Goal: Information Seeking & Learning: Find specific fact

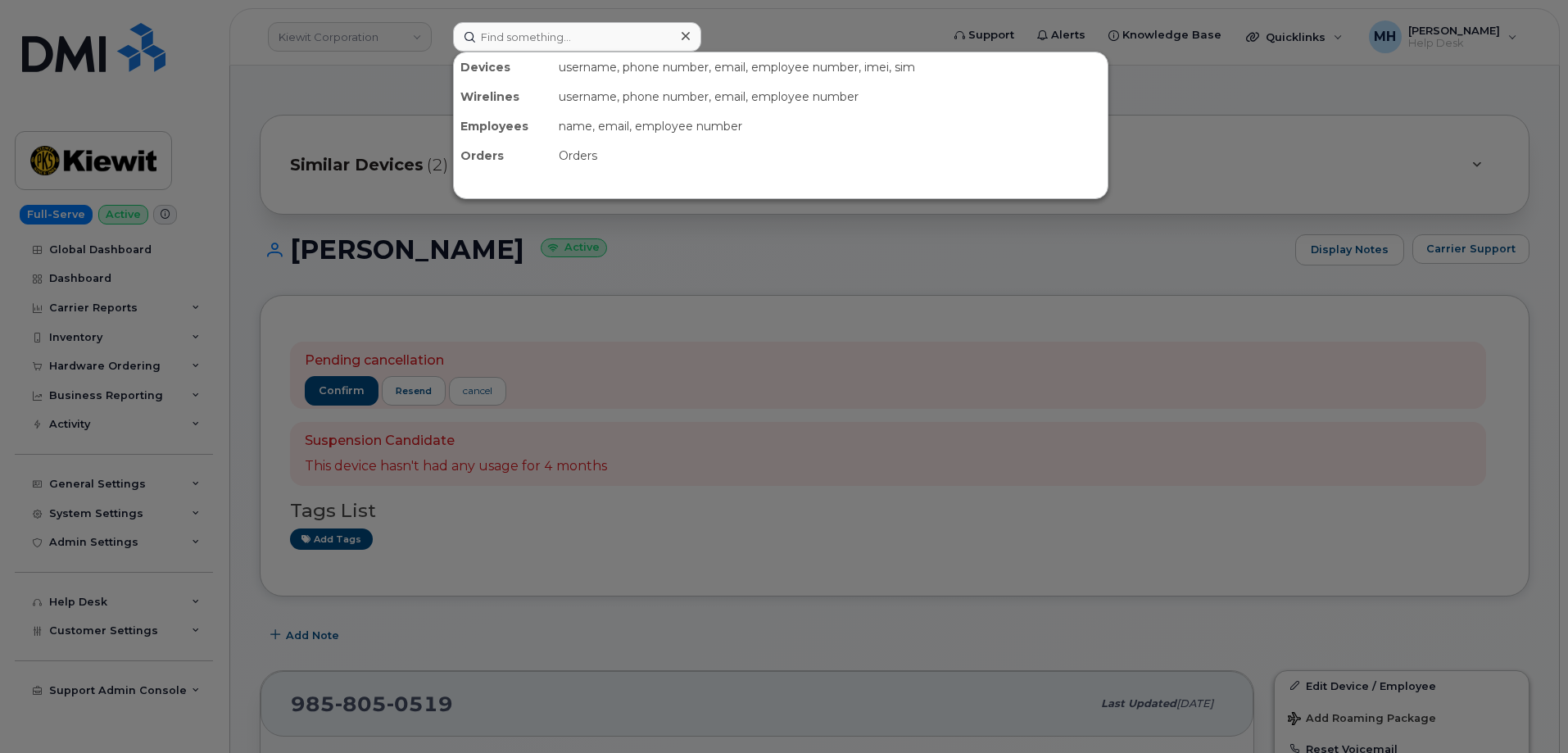
click at [582, 46] on input at bounding box center [577, 37] width 248 height 30
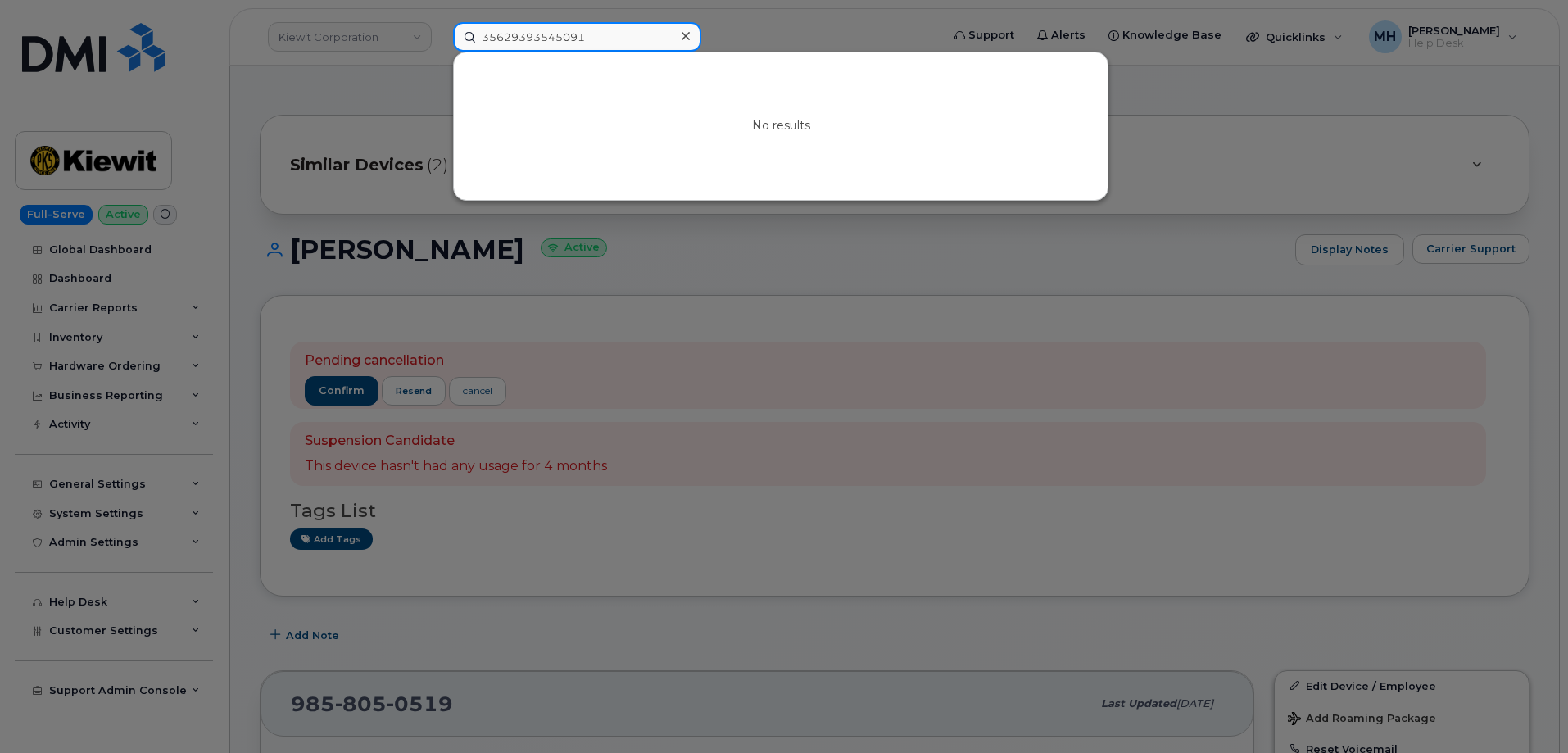
drag, startPoint x: 616, startPoint y: 36, endPoint x: 362, endPoint y: 36, distance: 254.0
click at [440, 36] on div "35629393545091 No results" at bounding box center [691, 37] width 503 height 30
paste input "891480000012155300000"
click at [823, 266] on div at bounding box center [784, 376] width 1568 height 753
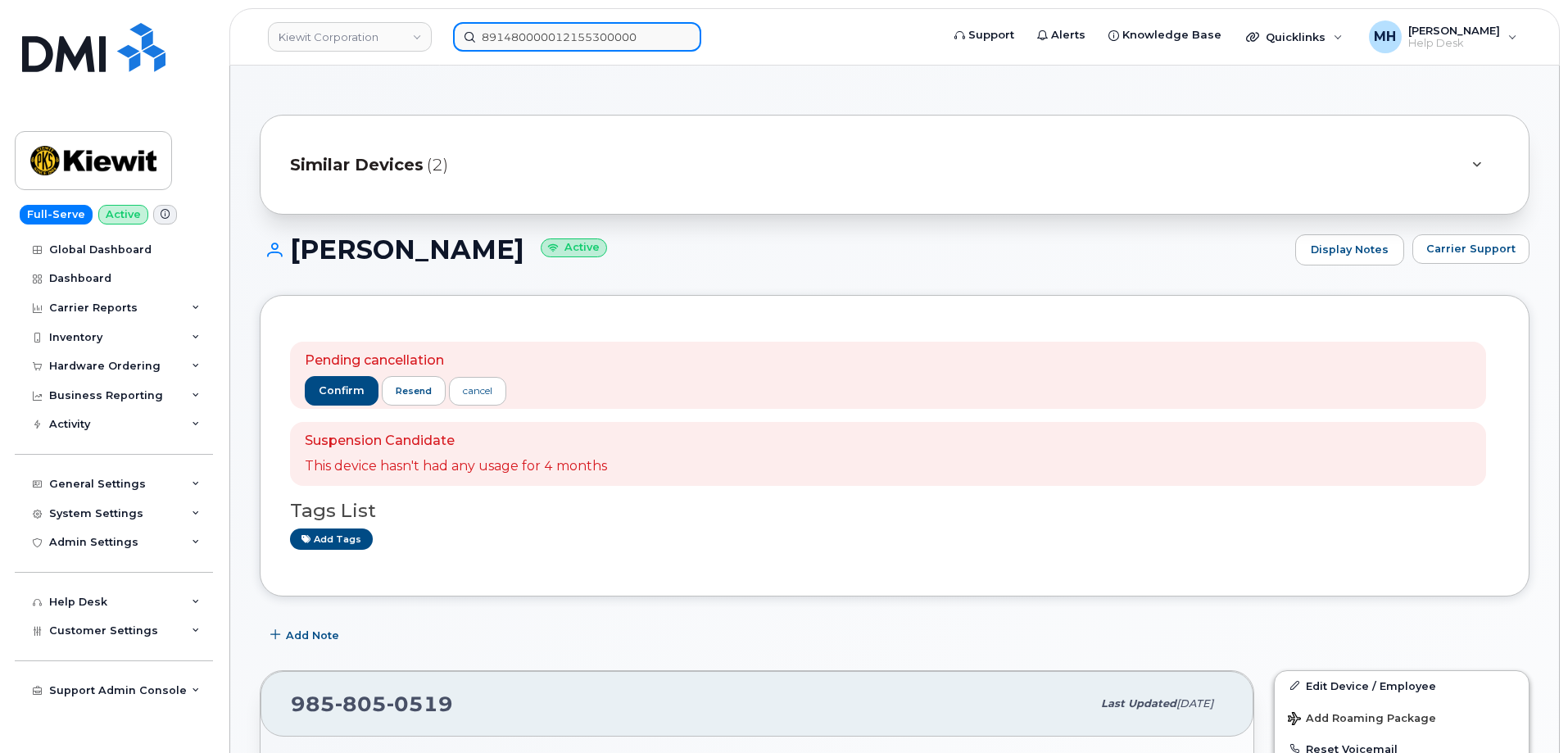
click at [638, 36] on input "891480000012155300000" at bounding box center [577, 37] width 248 height 30
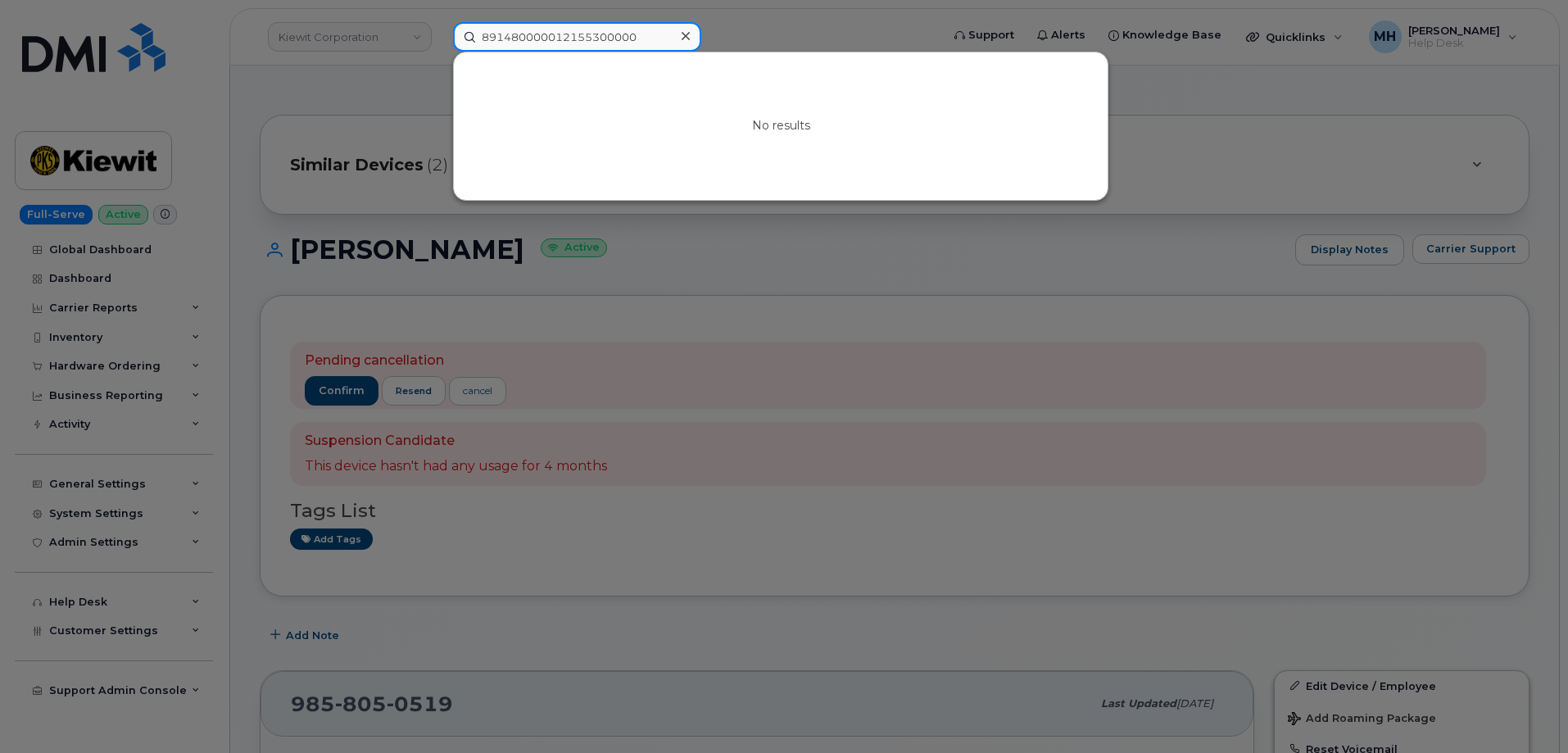
click at [602, 36] on input "891480000012155300000" at bounding box center [577, 37] width 248 height 30
paste input "799"
click at [552, 639] on div at bounding box center [784, 376] width 1568 height 753
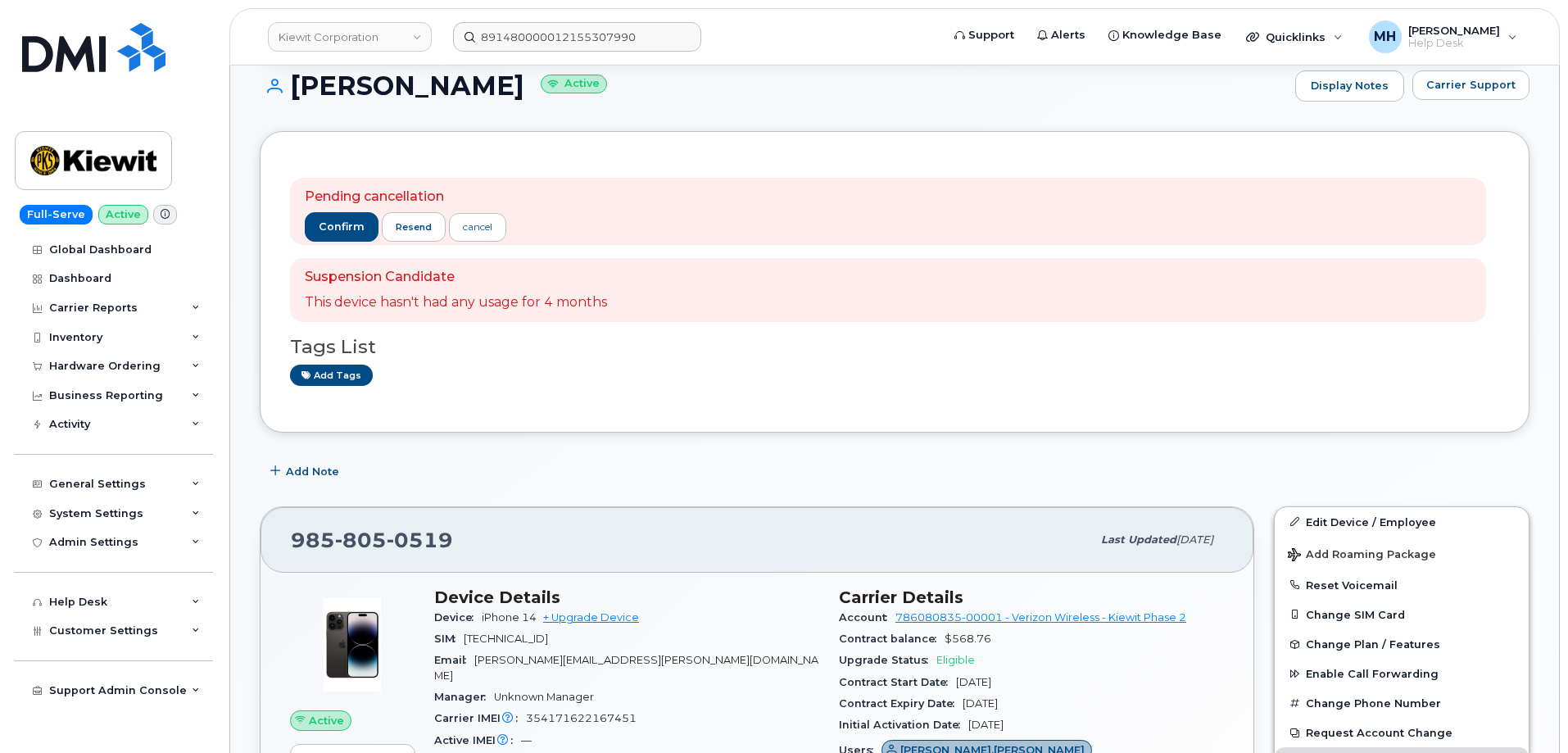
scroll to position [410, 0]
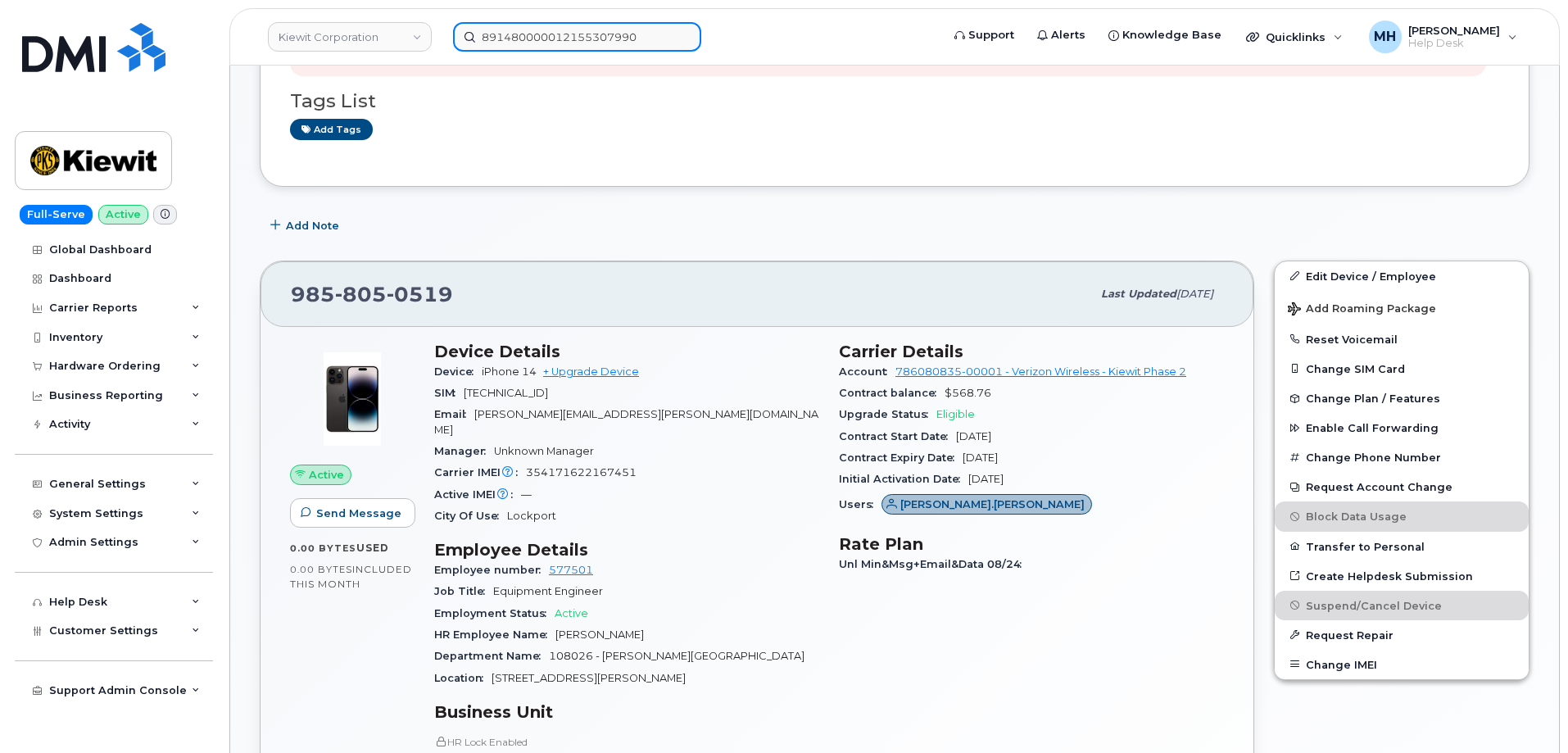
click at [574, 39] on input "891480000012155307990" at bounding box center [577, 37] width 248 height 30
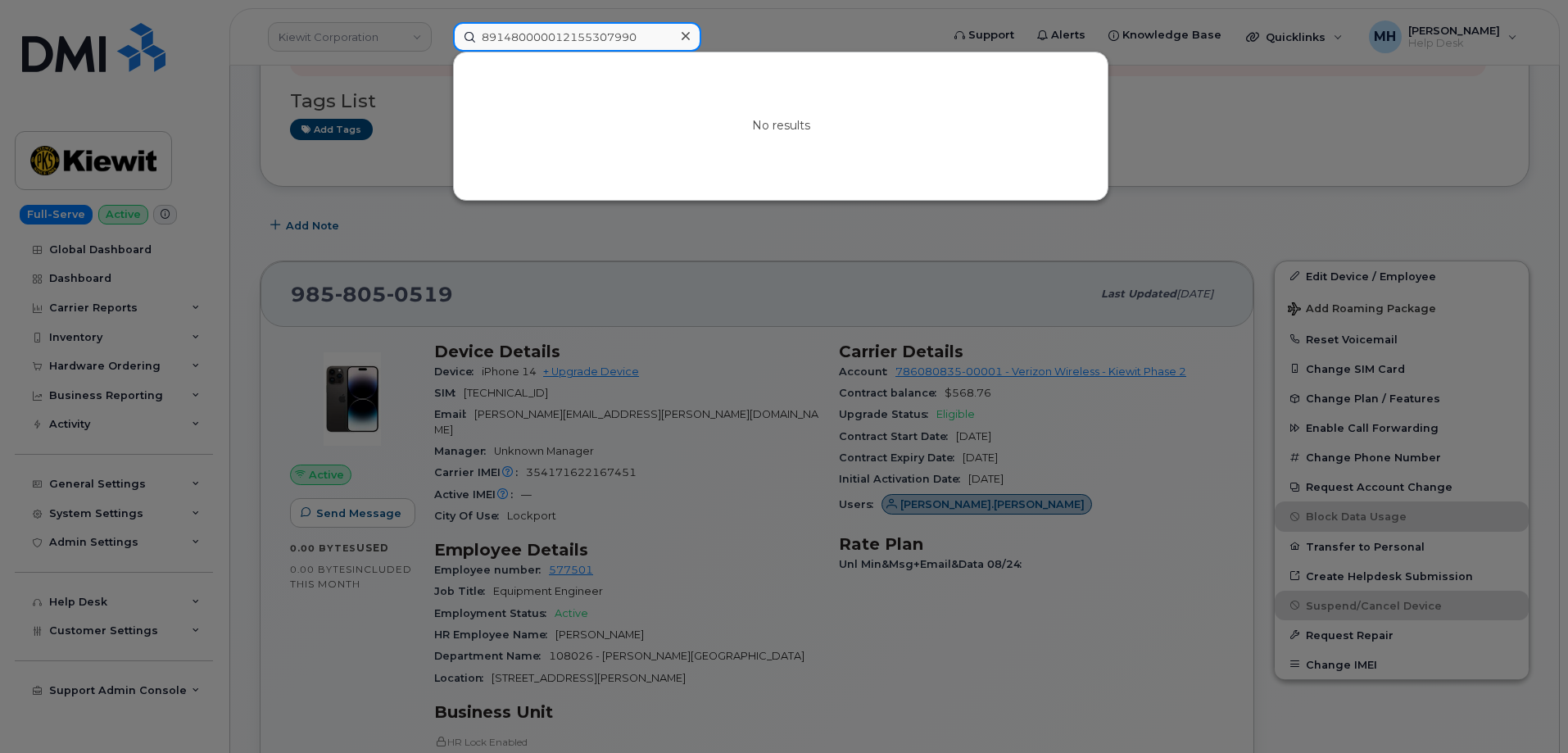
click at [574, 39] on input "891480000012155307990" at bounding box center [577, 37] width 248 height 30
paste input "298064"
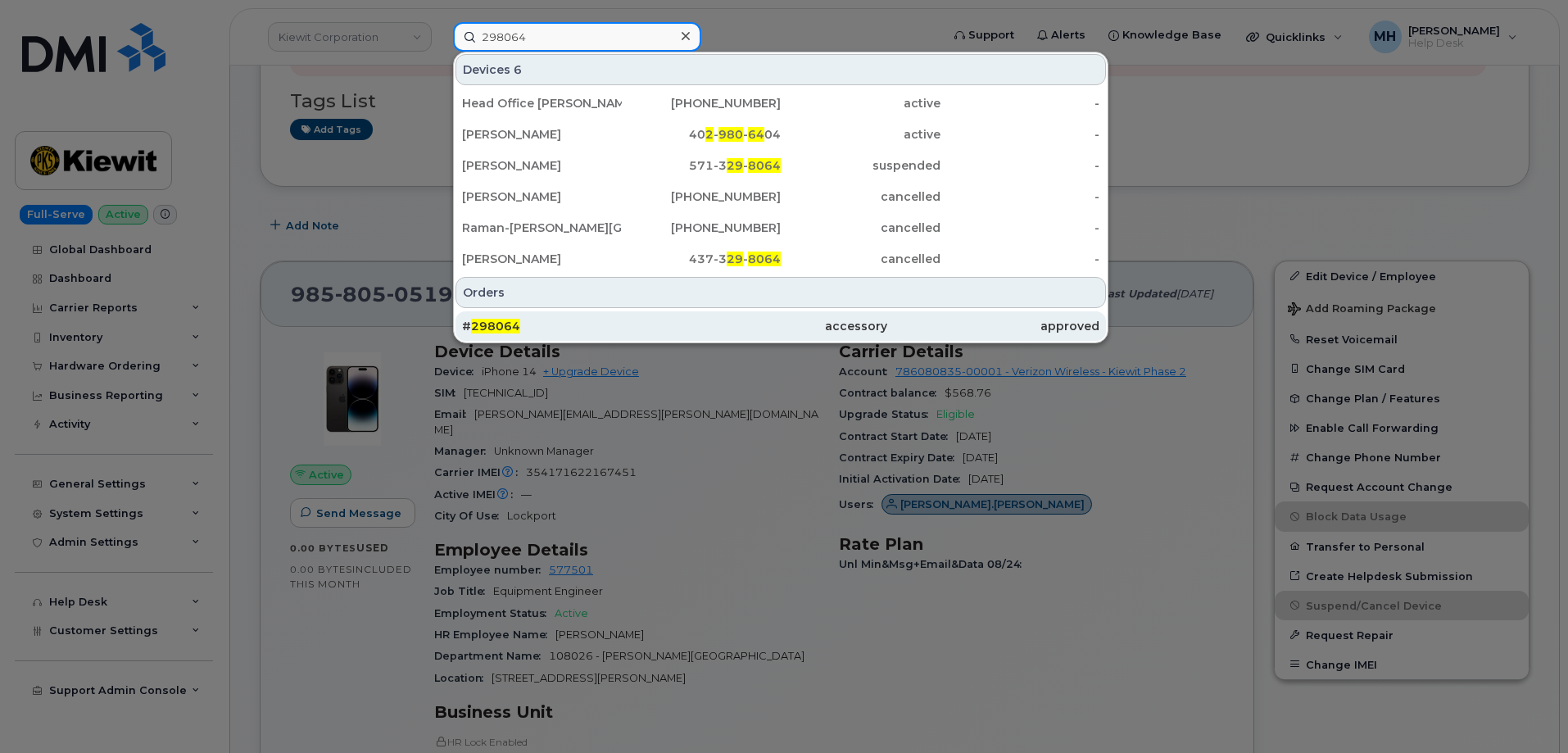
type input "298064"
click at [534, 327] on div "# 298064" at bounding box center [568, 326] width 212 height 16
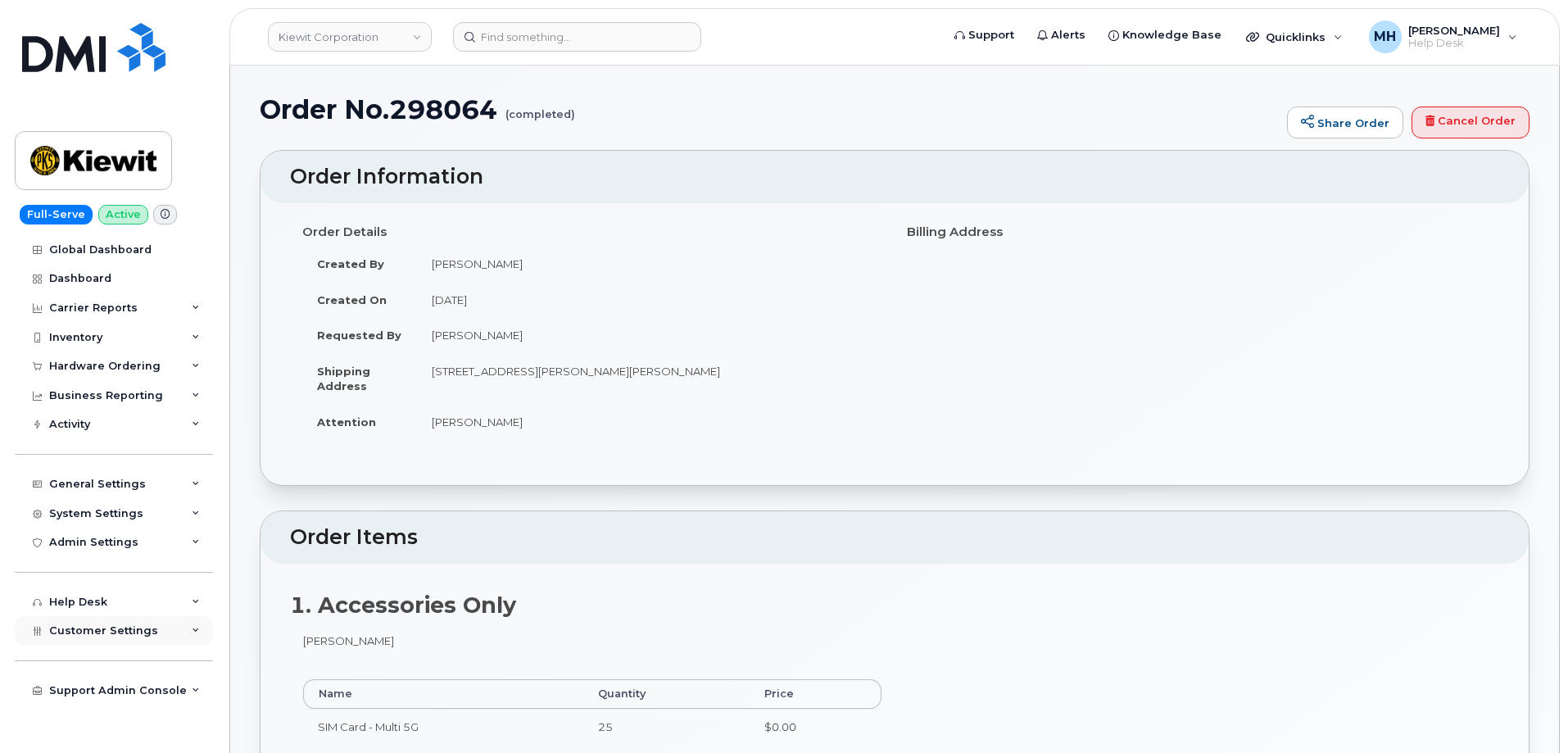
click at [147, 633] on span "Customer Settings" at bounding box center [103, 631] width 109 height 13
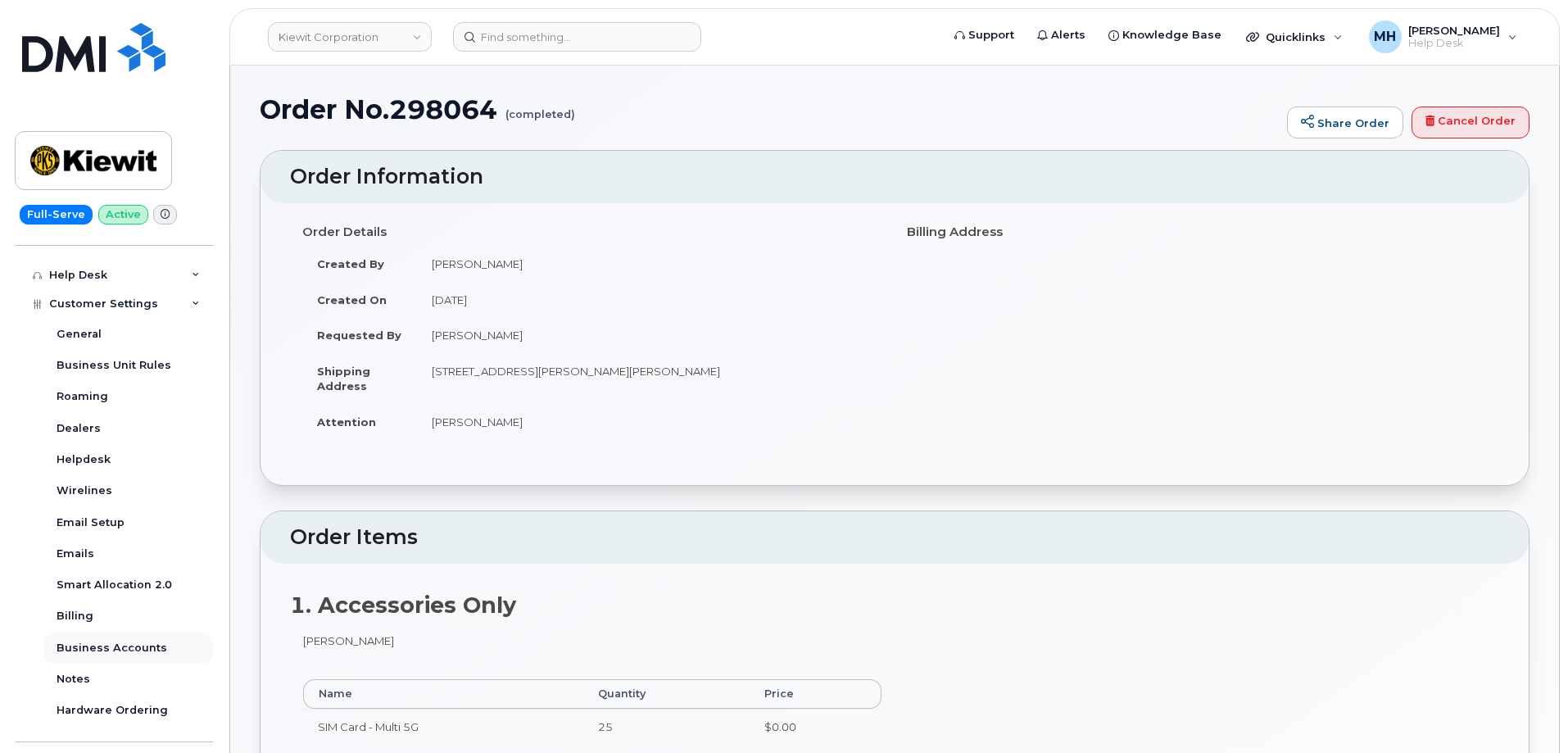
scroll to position [328, 0]
click at [131, 644] on div "Business Accounts" at bounding box center [111, 647] width 110 height 14
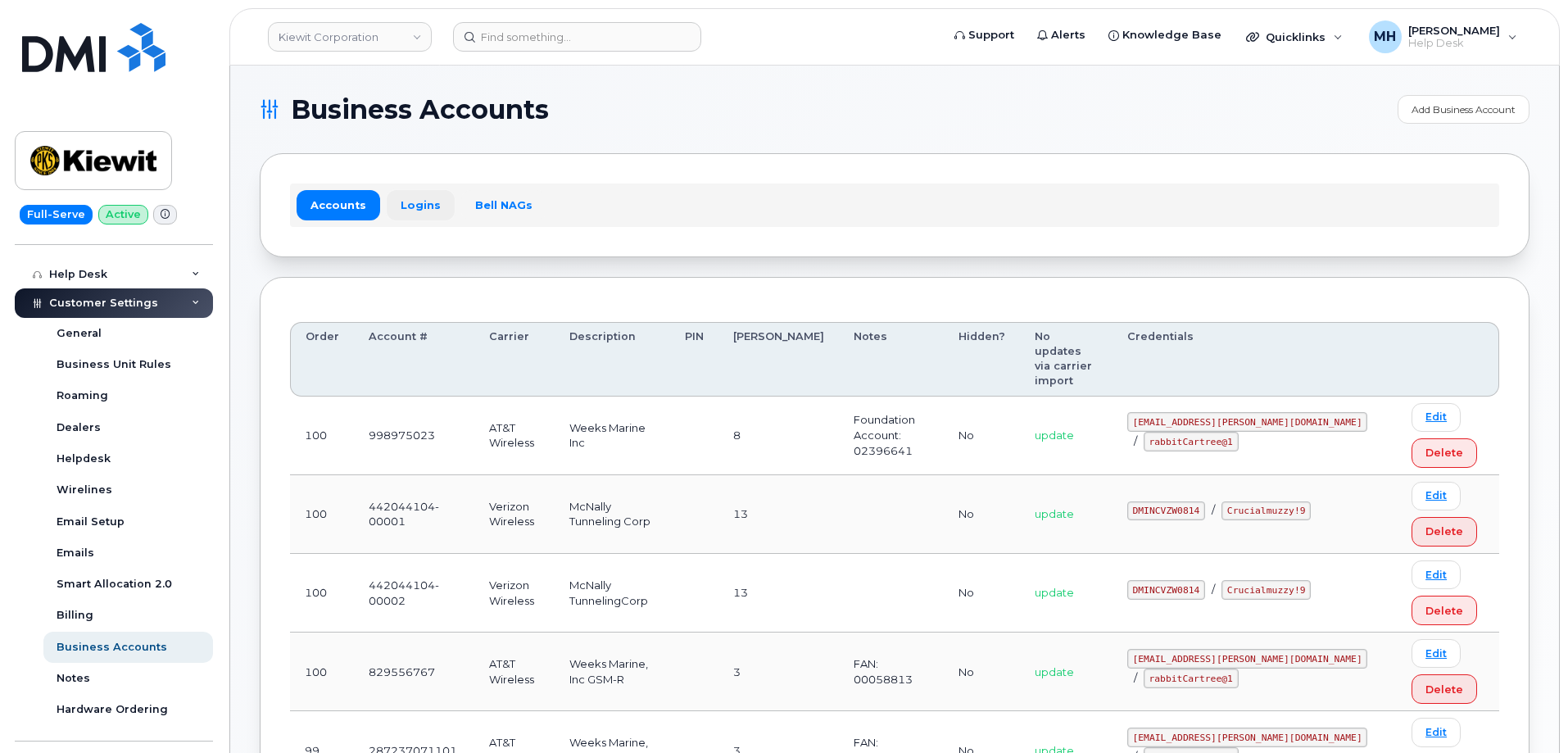
click at [428, 201] on link "Logins" at bounding box center [421, 205] width 68 height 30
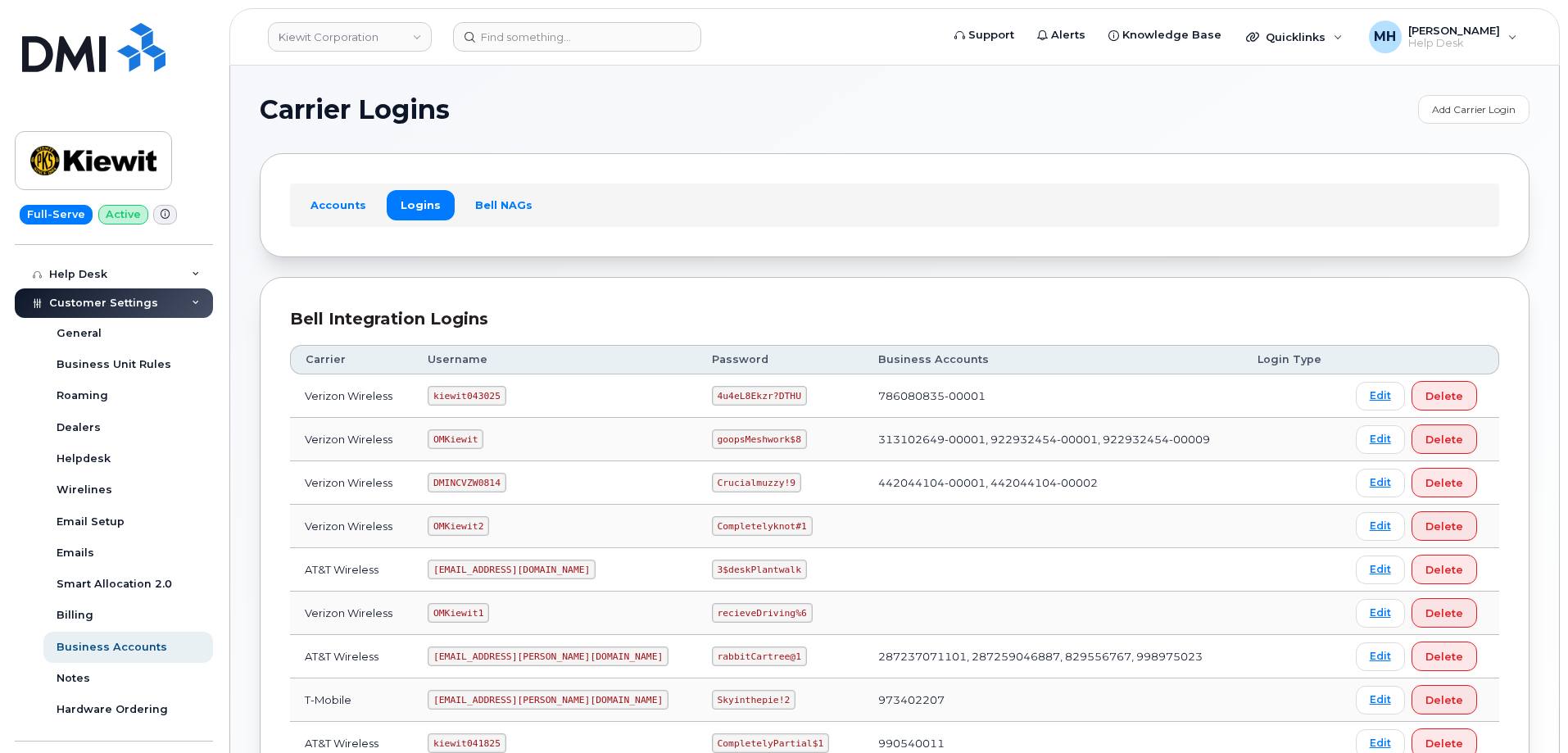
click at [480, 393] on code "kiewit043025" at bounding box center [466, 396] width 78 height 20
copy code "kiewit043025"
click at [711, 389] on code "4u4eL8Ekzr?DTHU" at bounding box center [759, 396] width 95 height 20
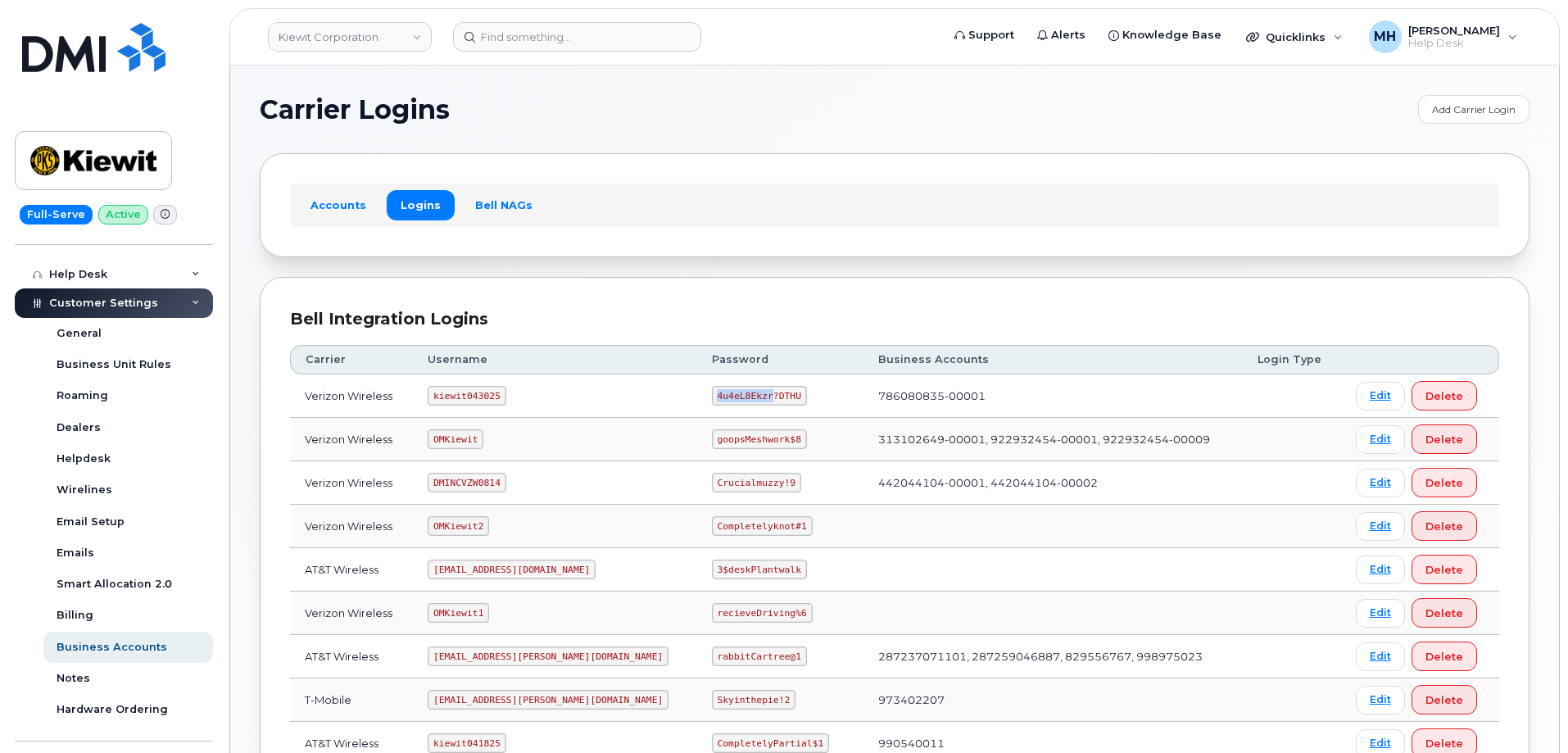
click at [711, 390] on code "4u4eL8Ekzr?DTHU" at bounding box center [759, 396] width 95 height 20
click at [652, 15] on header "[PERSON_NAME] Corporation Support Alerts Knowledge Base Quicklinks Suspend / Ca…" at bounding box center [894, 37] width 1330 height 57
click at [642, 32] on input at bounding box center [577, 37] width 248 height 30
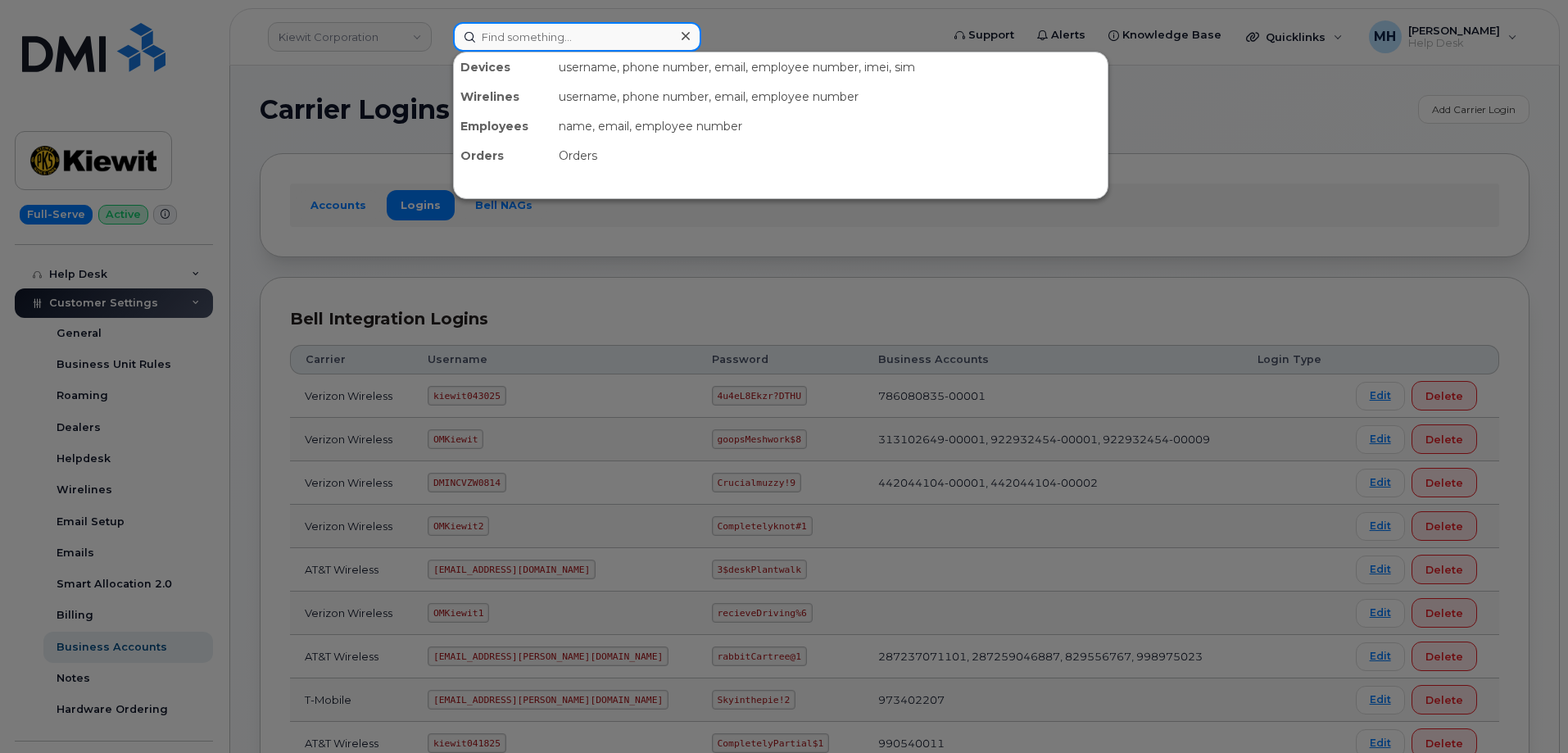
paste input "357981362984734"
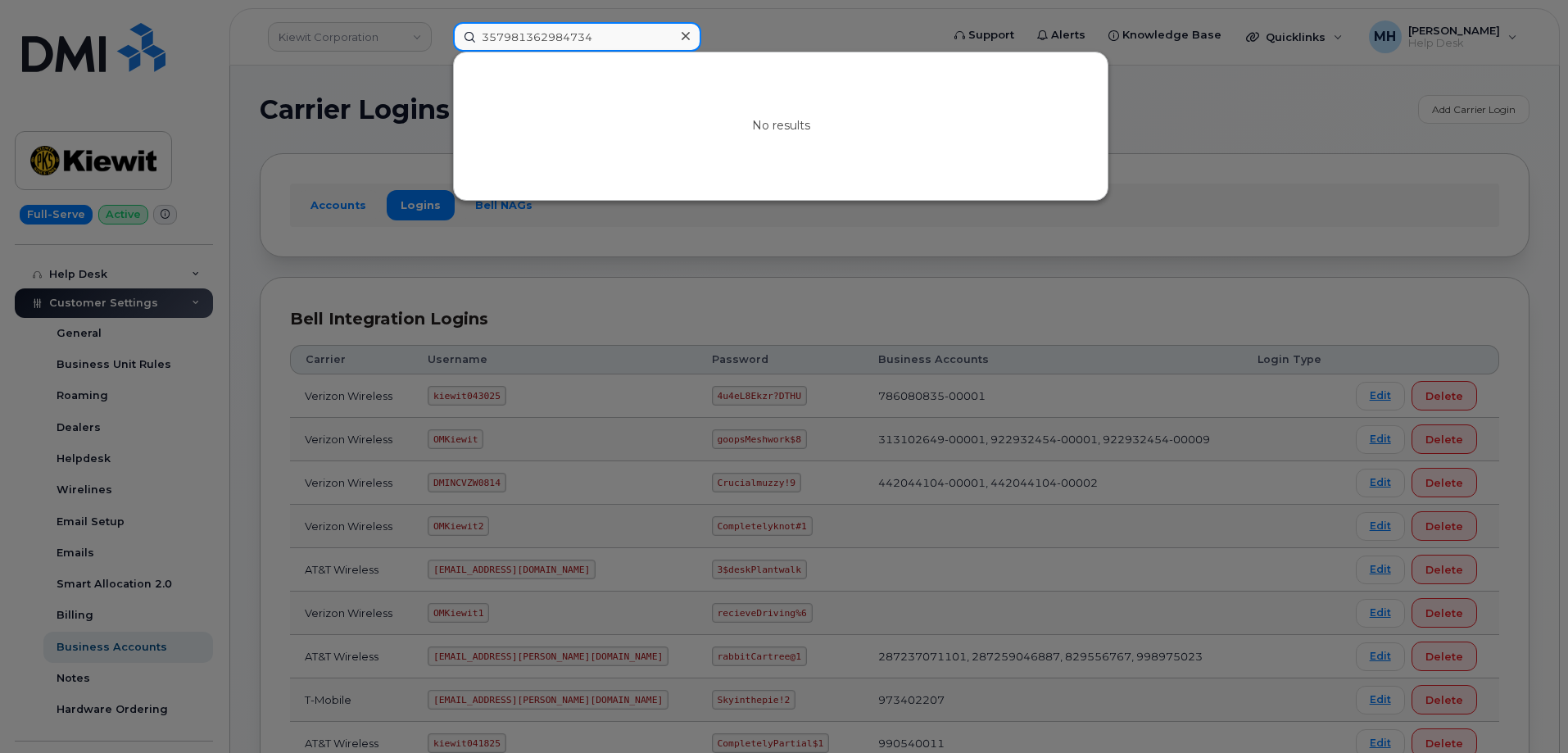
type input "357981362984734"
click at [408, 141] on div at bounding box center [784, 376] width 1568 height 753
